Goal: Information Seeking & Learning: Learn about a topic

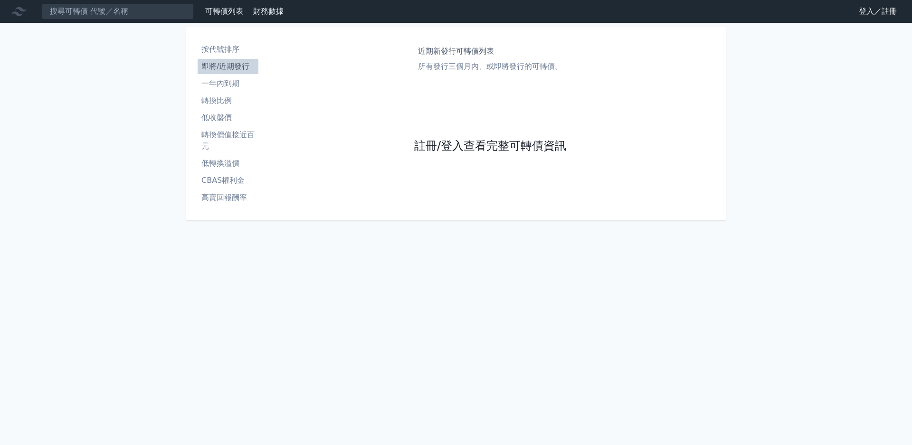
click at [461, 147] on link "註冊/登入查看完整可轉債資訊" at bounding box center [490, 146] width 152 height 15
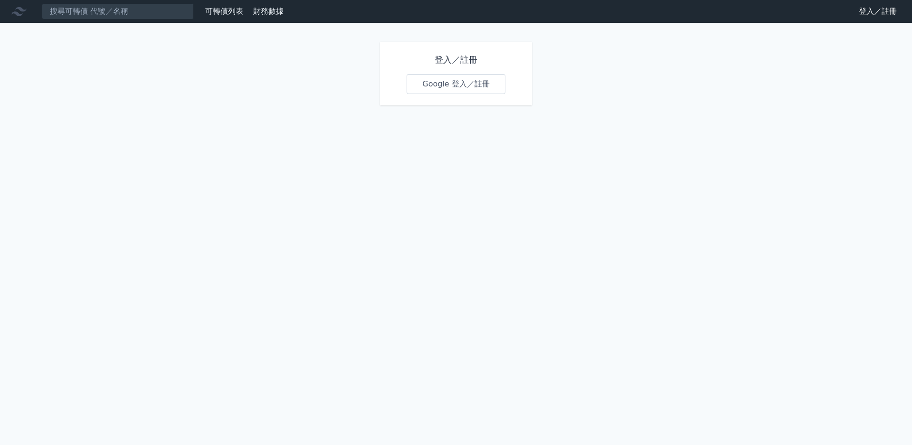
click at [453, 94] on link "Google 登入／註冊" at bounding box center [456, 84] width 99 height 20
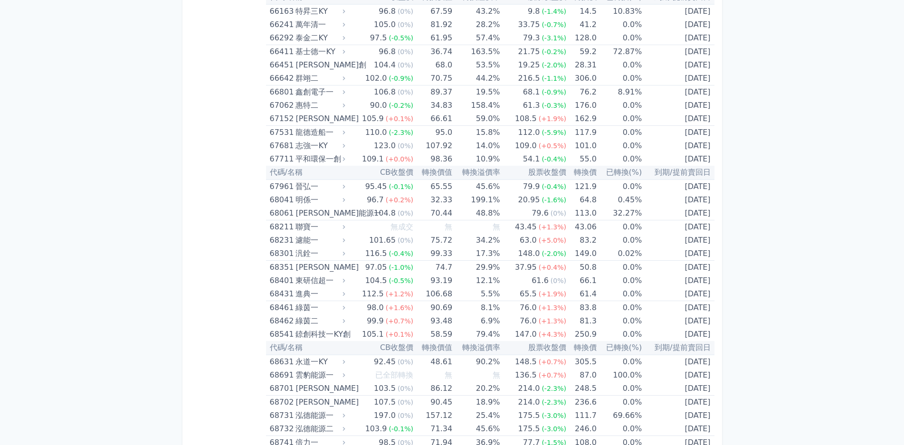
scroll to position [4752, 0]
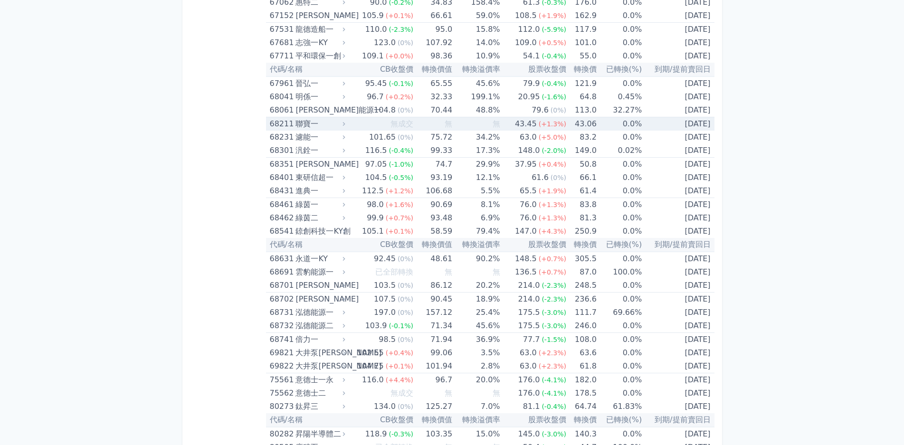
click at [306, 121] on div "聯寶一" at bounding box center [320, 123] width 48 height 13
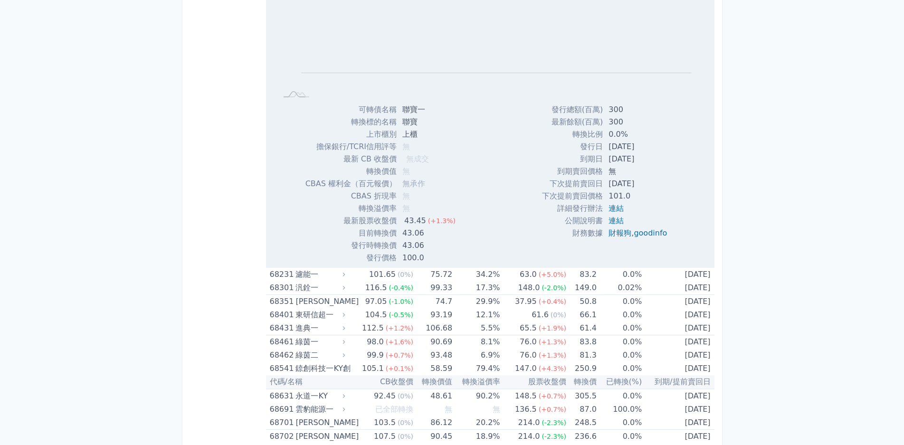
scroll to position [4942, 0]
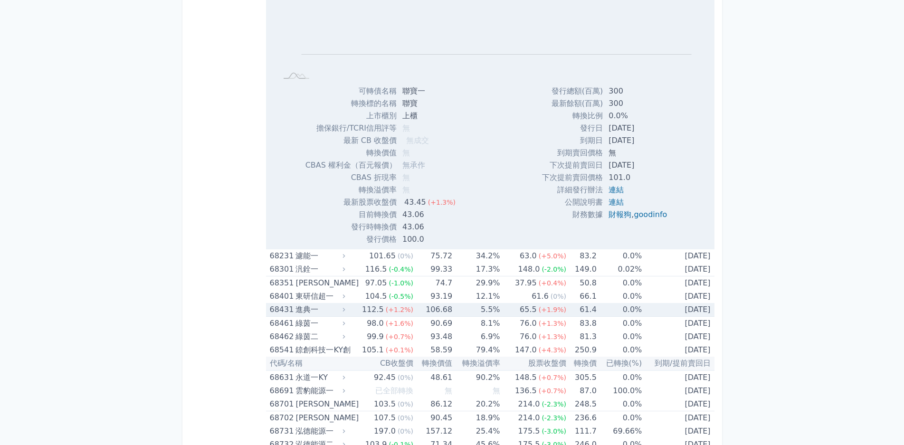
click at [291, 313] on div "68431" at bounding box center [282, 309] width 24 height 13
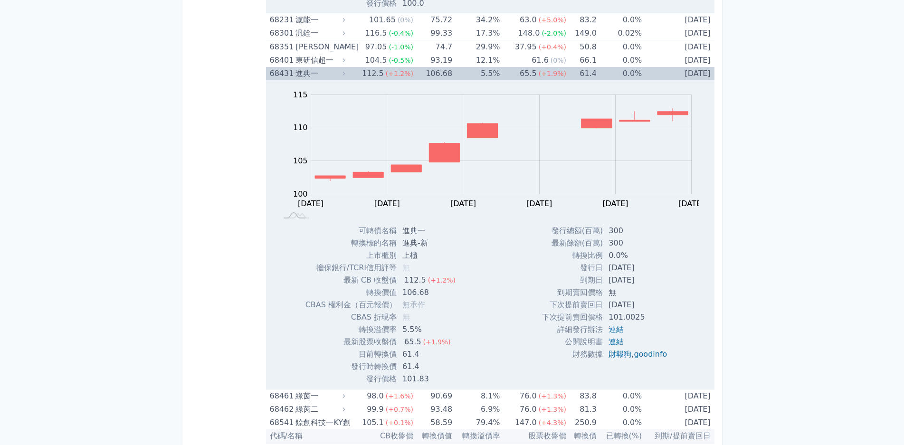
scroll to position [5180, 0]
click at [297, 69] on div "進典一" at bounding box center [320, 72] width 48 height 13
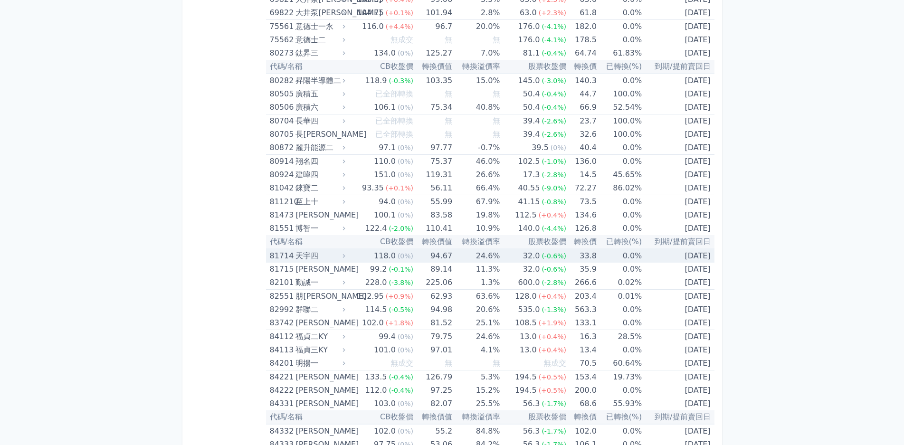
scroll to position [5275, 0]
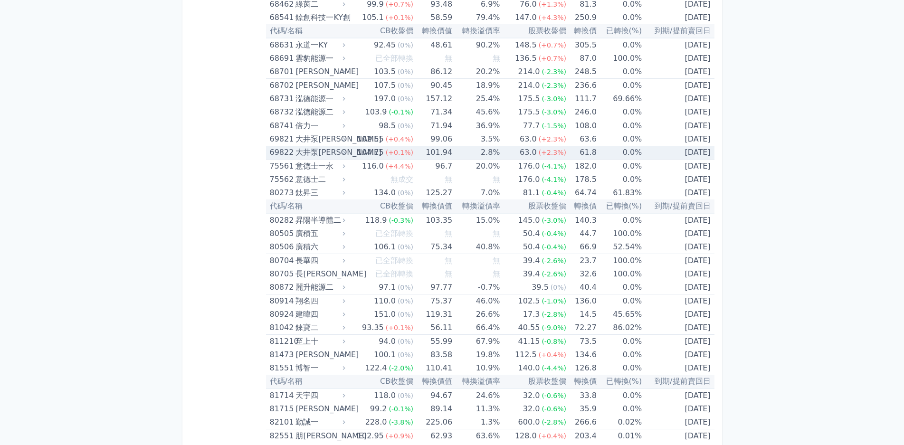
click at [333, 156] on div "大井泵[PERSON_NAME]" at bounding box center [320, 152] width 48 height 13
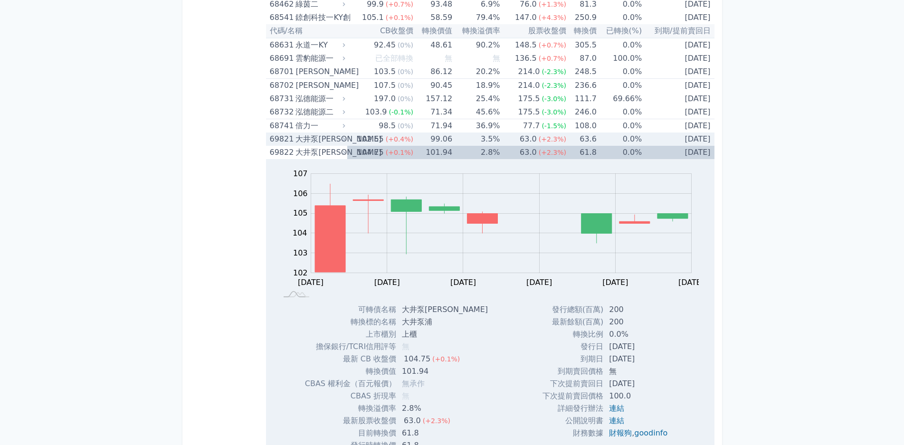
click at [321, 139] on div "大井泵[PERSON_NAME]" at bounding box center [320, 139] width 48 height 13
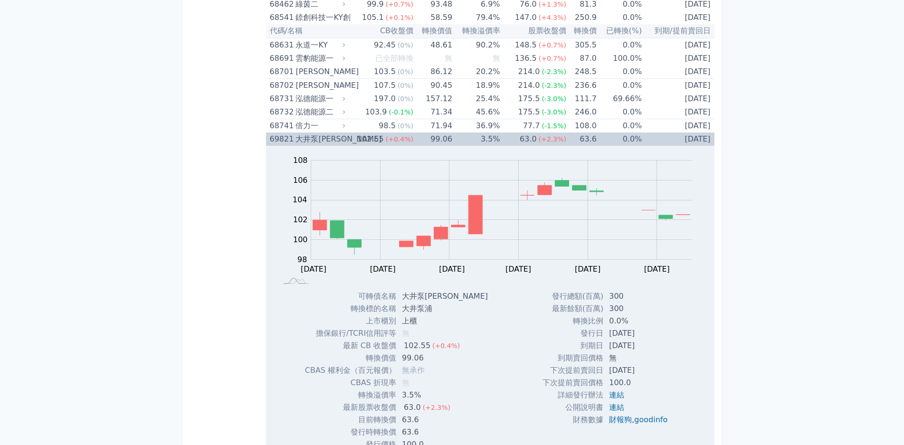
scroll to position [5512, 0]
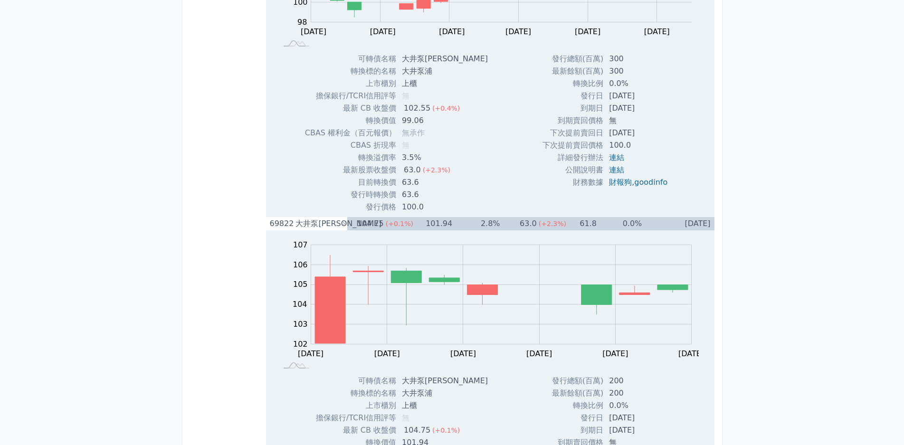
drag, startPoint x: 276, startPoint y: 214, endPoint x: 281, endPoint y: 221, distance: 8.4
click at [276, 214] on td "Zoom Out 104 94 96 98 100 102 104 106 108 110 L [DATE] [DATE] [DATE] Aug [DATE]…" at bounding box center [490, 62] width 449 height 309
click at [281, 221] on div "69822" at bounding box center [282, 223] width 24 height 13
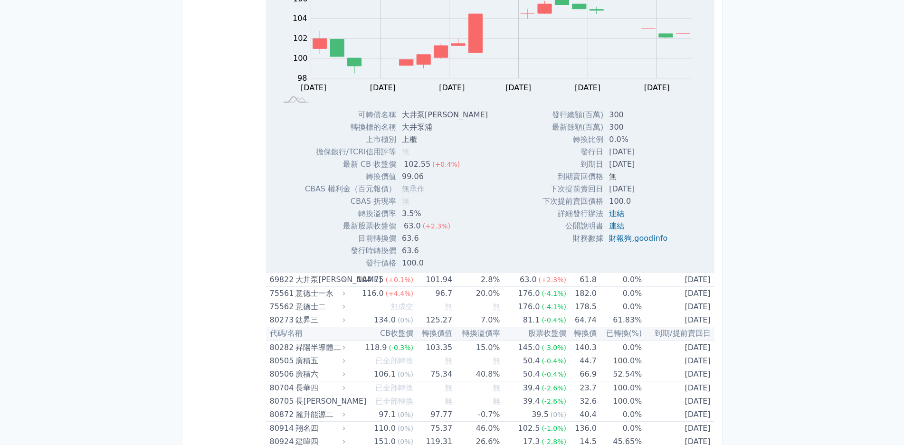
scroll to position [5275, 0]
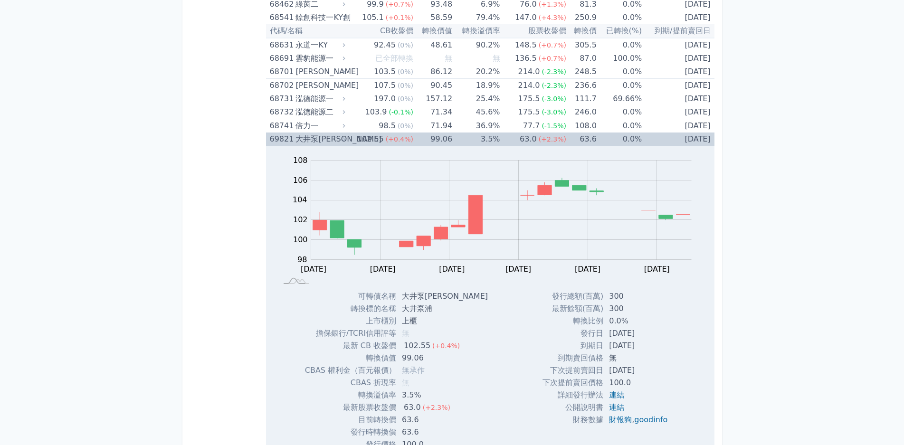
click at [299, 141] on div "大井泵[PERSON_NAME]" at bounding box center [320, 139] width 48 height 13
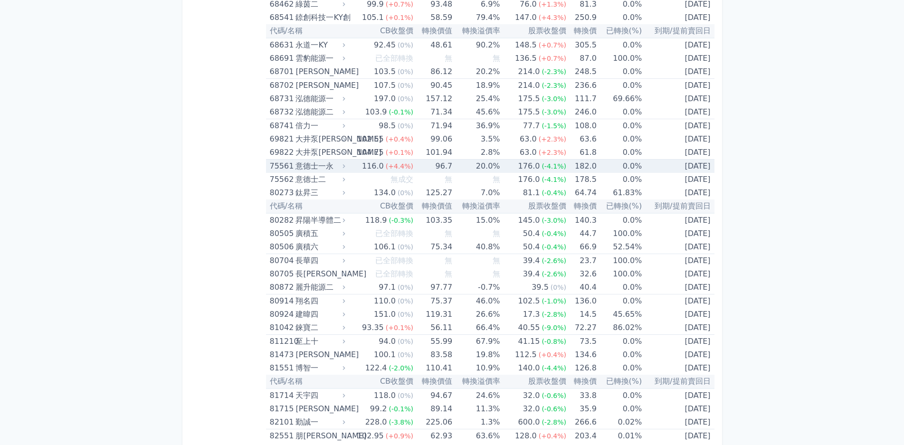
click at [314, 165] on div "意德士一永" at bounding box center [320, 166] width 48 height 13
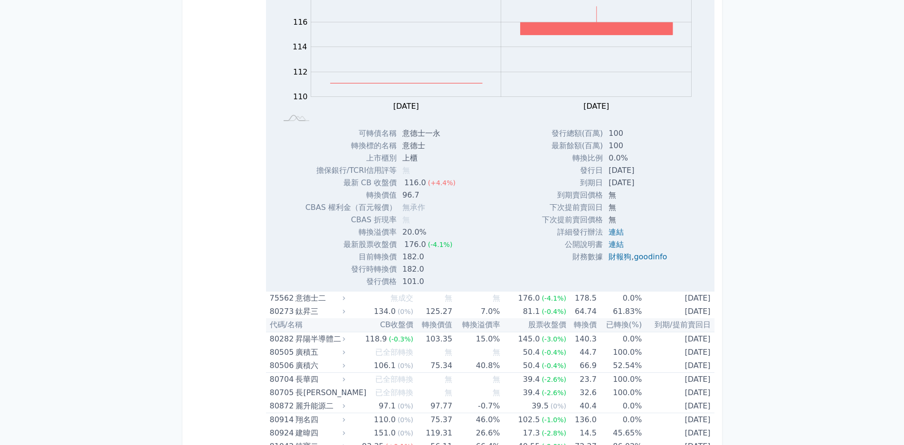
scroll to position [5512, 0]
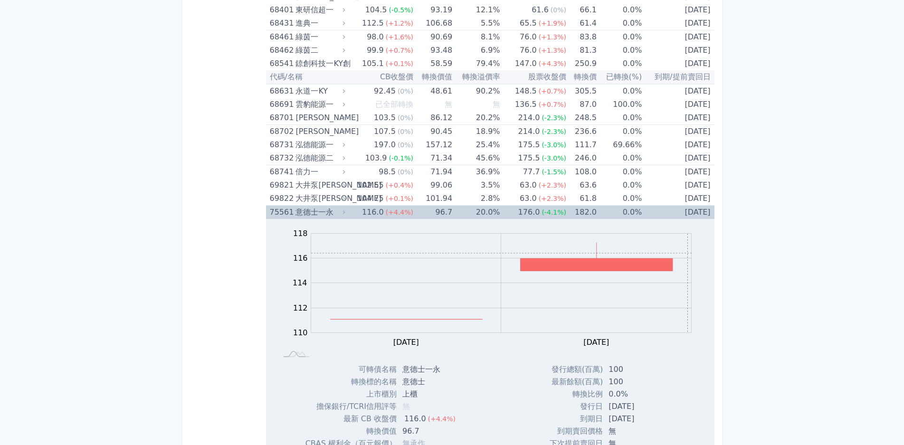
scroll to position [5227, 0]
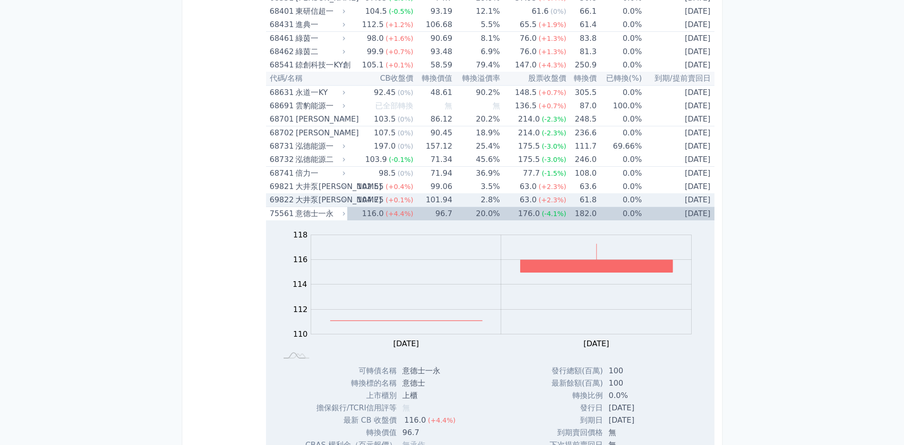
click at [330, 202] on div "大井泵[PERSON_NAME]" at bounding box center [320, 199] width 48 height 13
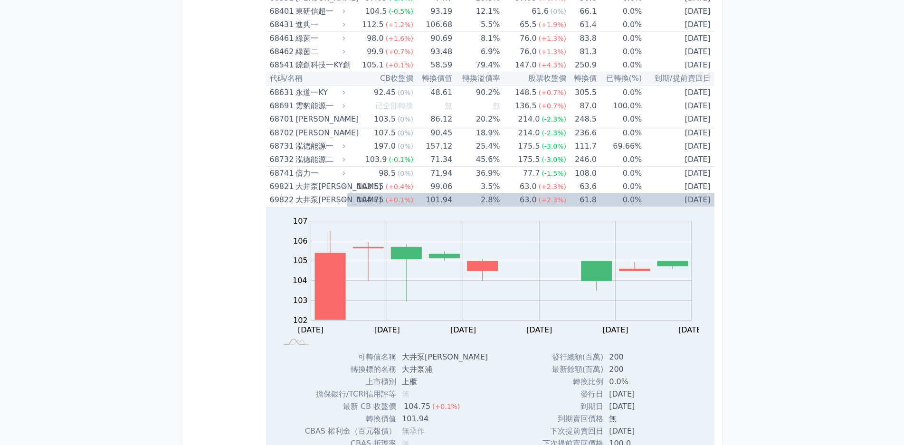
click at [300, 191] on div "大井泵[PERSON_NAME]" at bounding box center [320, 186] width 48 height 13
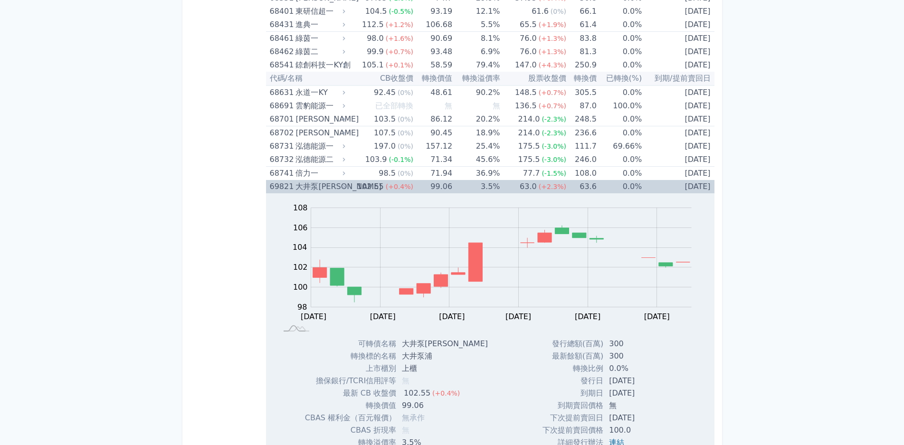
click at [324, 181] on div "大井泵[PERSON_NAME]" at bounding box center [320, 186] width 48 height 13
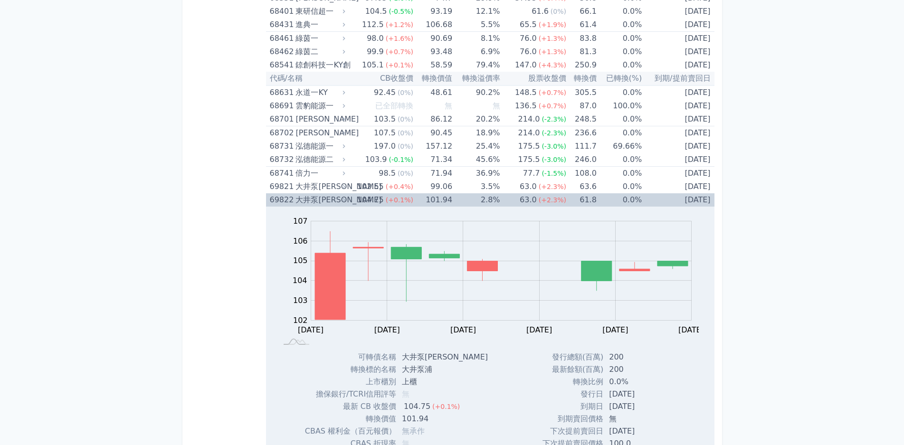
click at [332, 200] on div "大井泵[PERSON_NAME]" at bounding box center [320, 199] width 48 height 13
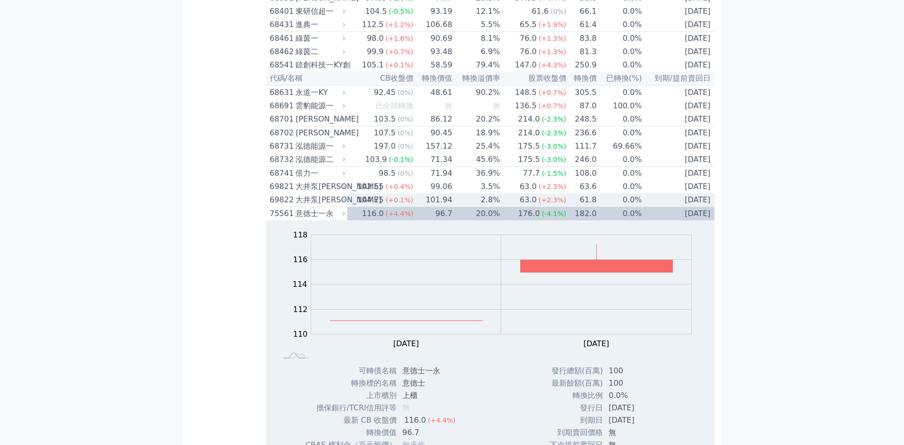
click at [332, 200] on div "大井泵[PERSON_NAME]" at bounding box center [320, 199] width 48 height 13
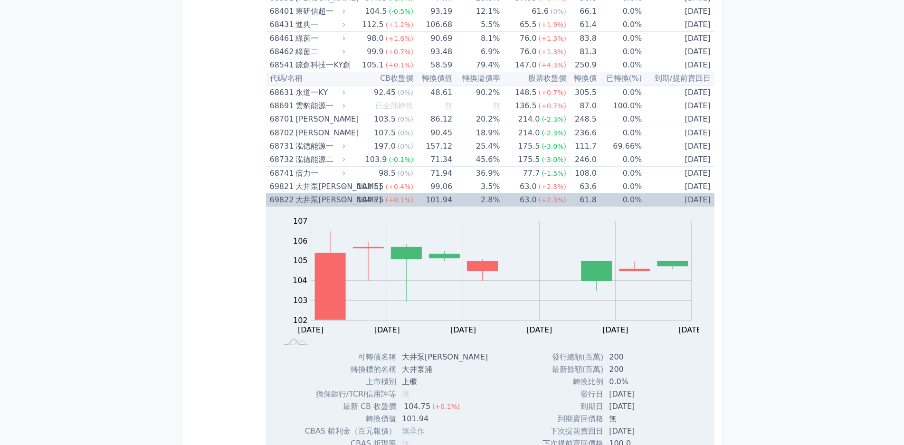
click at [332, 200] on div "大井泵[PERSON_NAME]" at bounding box center [320, 199] width 48 height 13
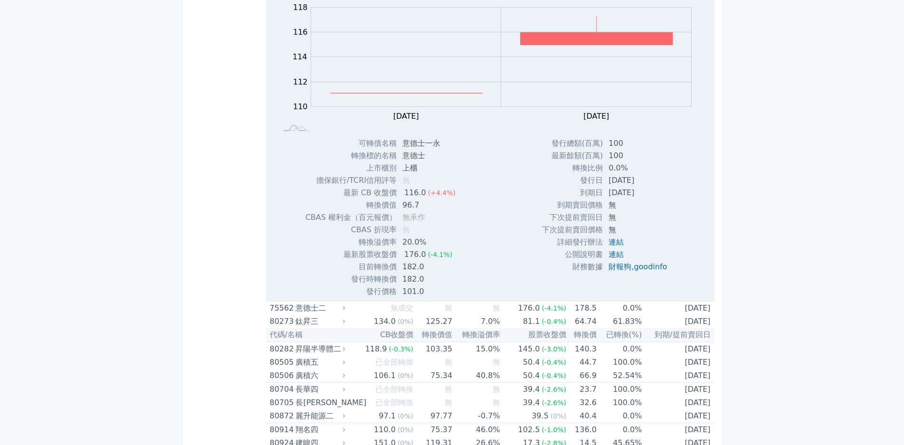
scroll to position [5465, 0]
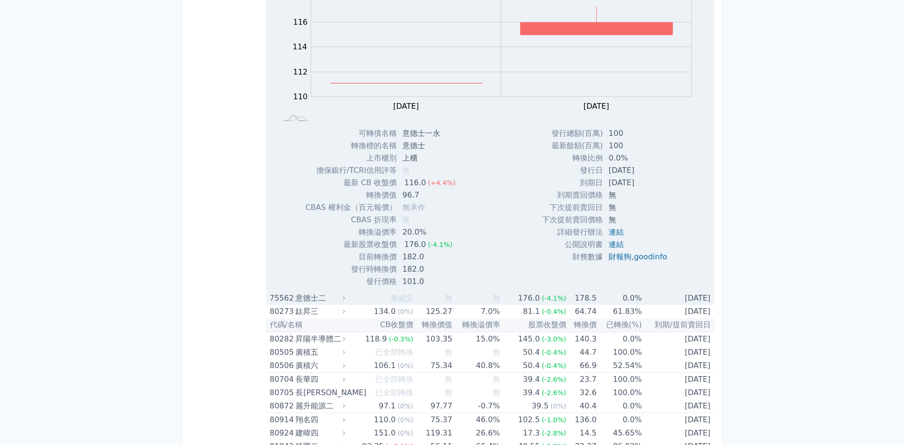
click at [326, 295] on div "意德士二" at bounding box center [320, 298] width 48 height 13
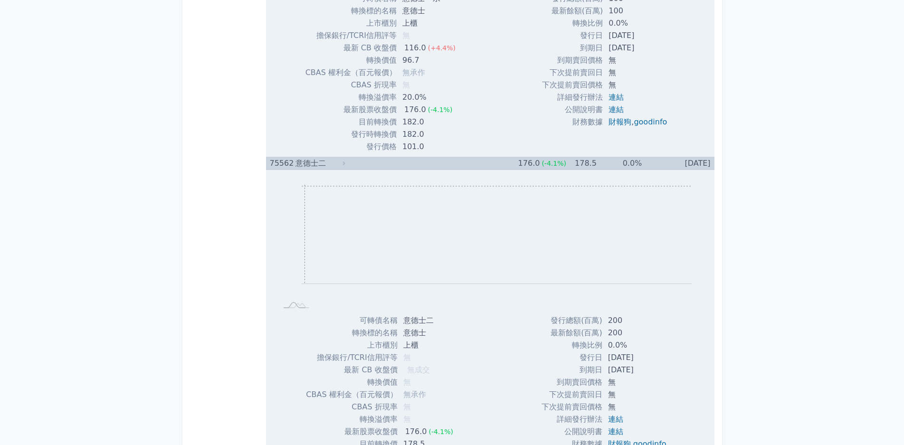
scroll to position [5608, 0]
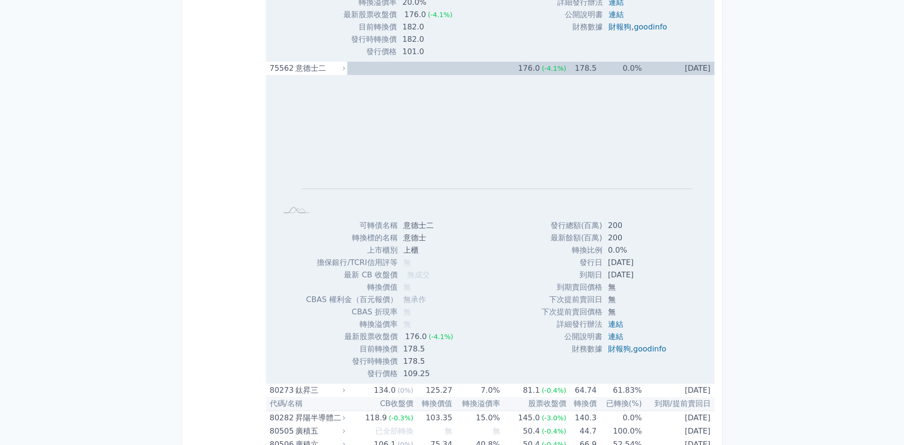
scroll to position [5703, 0]
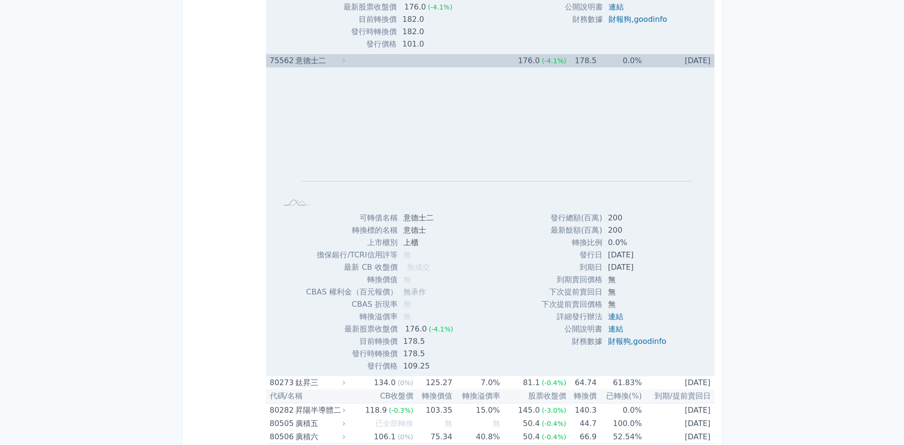
click at [321, 57] on div "意德士二" at bounding box center [320, 60] width 48 height 13
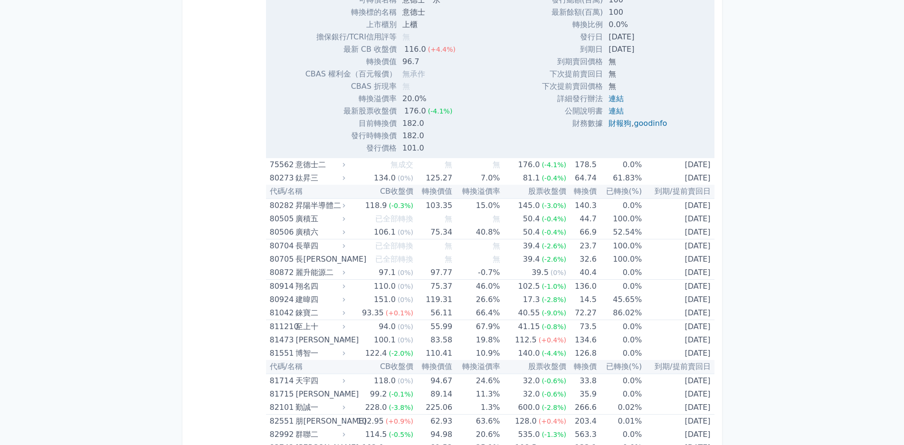
scroll to position [5417, 0]
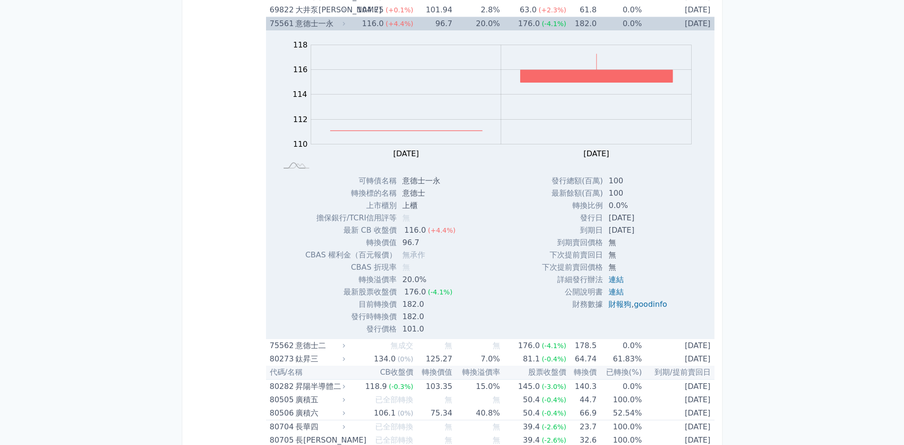
drag, startPoint x: 296, startPoint y: 24, endPoint x: 294, endPoint y: 38, distance: 14.5
click at [296, 25] on div "意德士一永" at bounding box center [320, 23] width 48 height 13
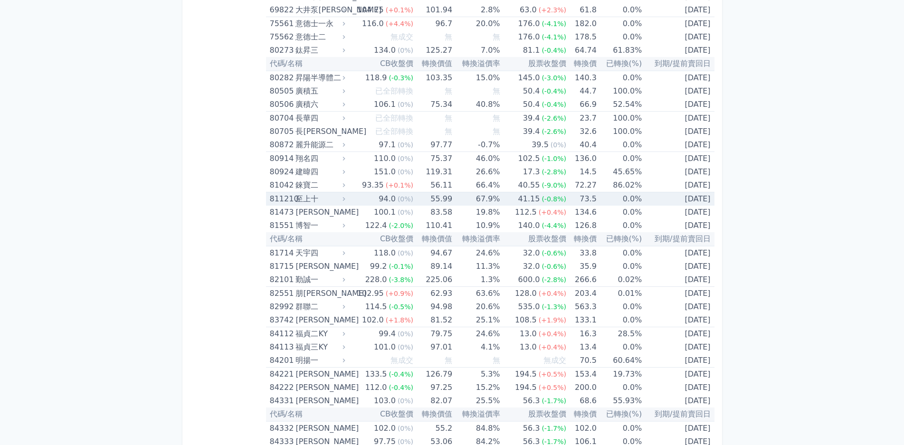
click at [316, 200] on div "至上十" at bounding box center [320, 198] width 48 height 13
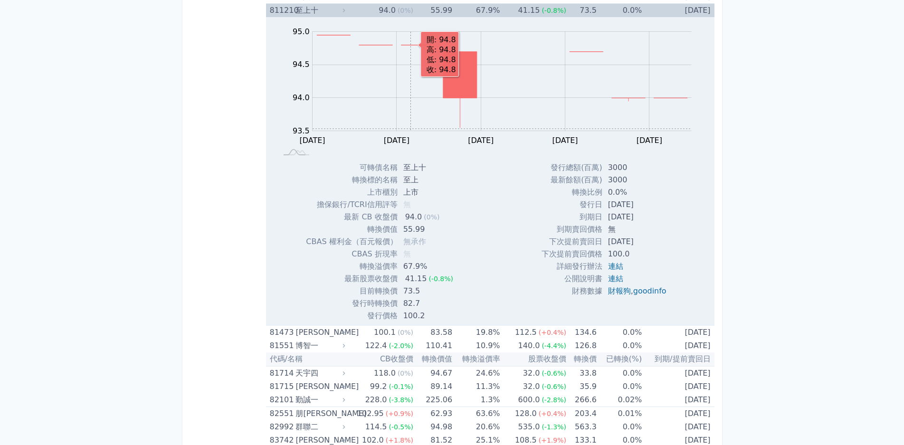
scroll to position [5608, 0]
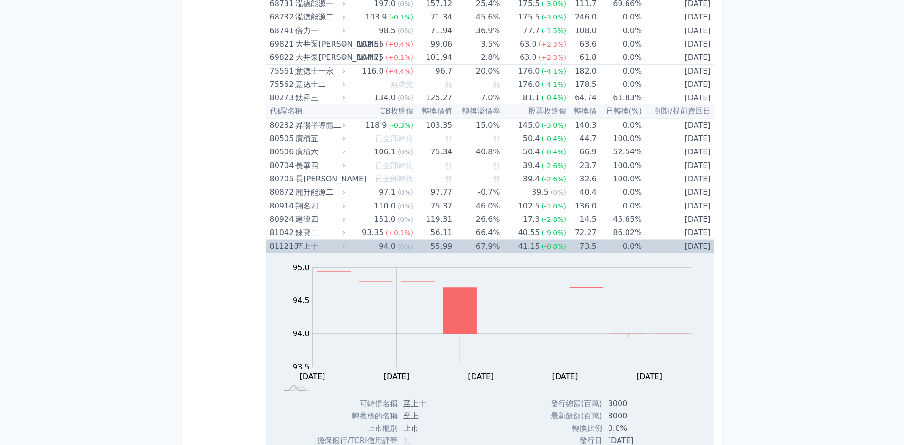
click at [295, 245] on div "811210 至上十" at bounding box center [305, 246] width 71 height 13
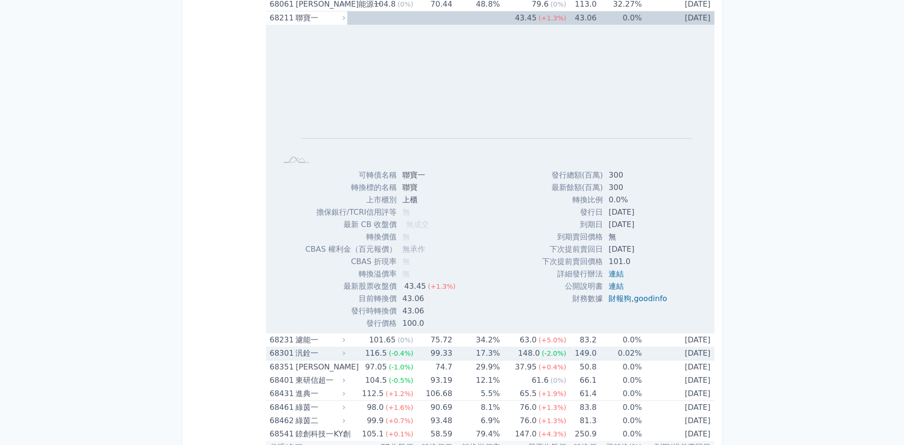
scroll to position [4752, 0]
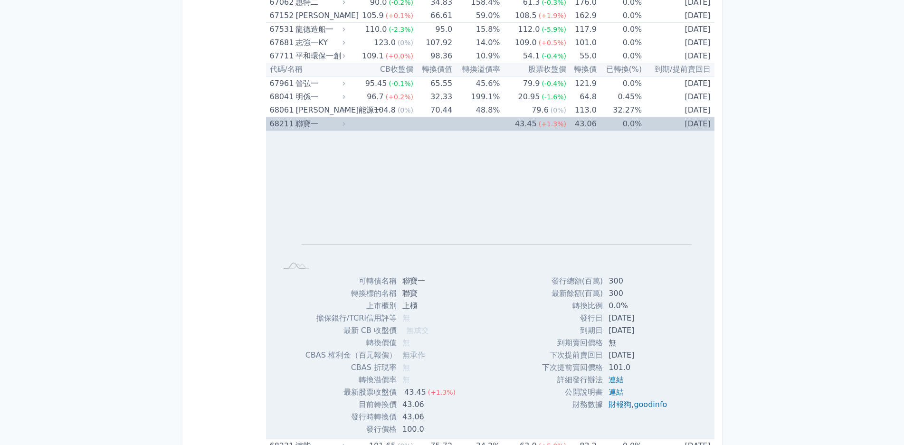
click at [315, 120] on div "聯寶一" at bounding box center [320, 123] width 48 height 13
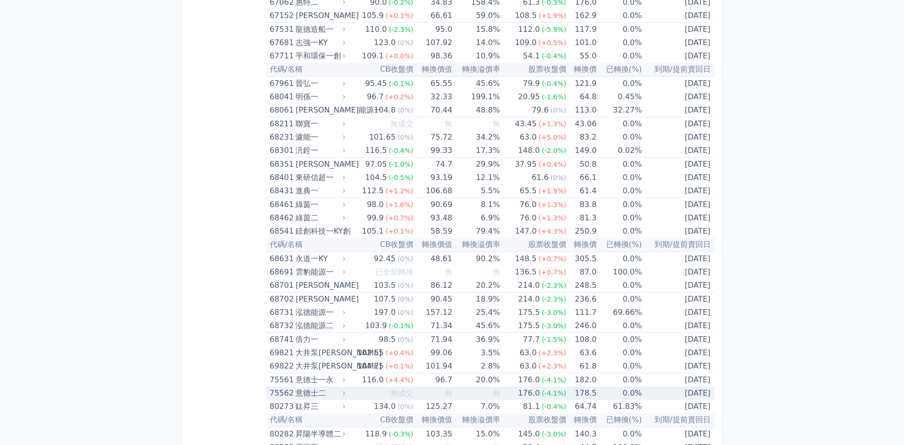
click at [327, 397] on div "意德士二" at bounding box center [320, 393] width 48 height 13
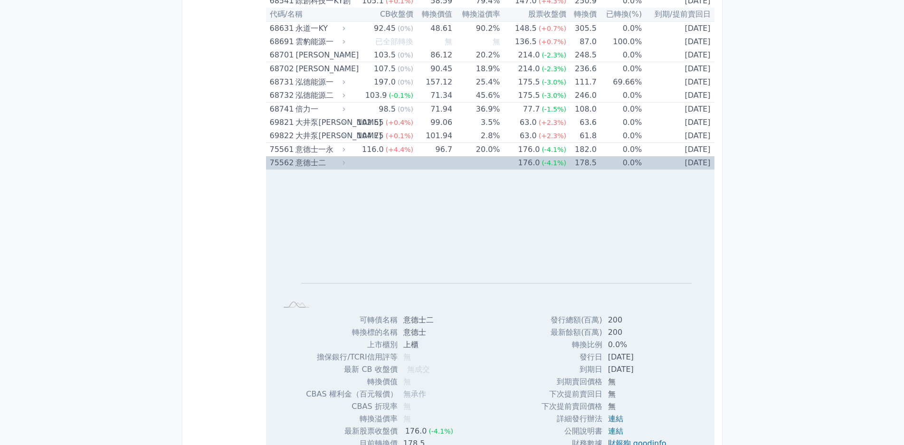
scroll to position [5037, 0]
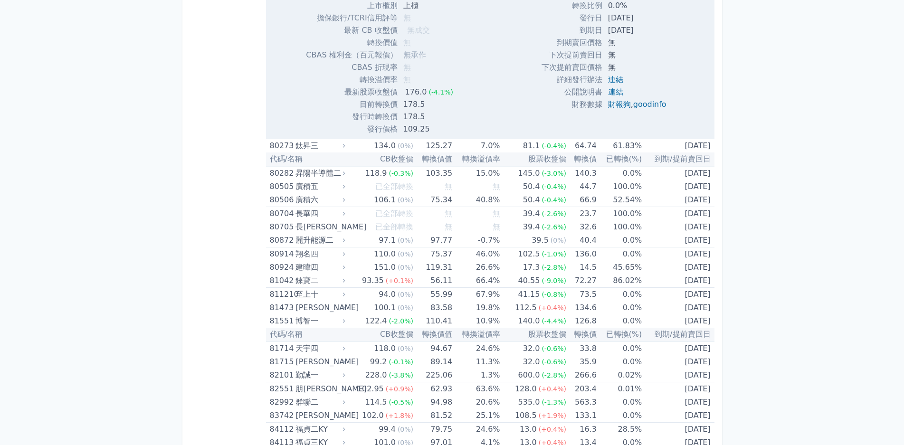
scroll to position [5370, 0]
